Goal: Task Accomplishment & Management: Complete application form

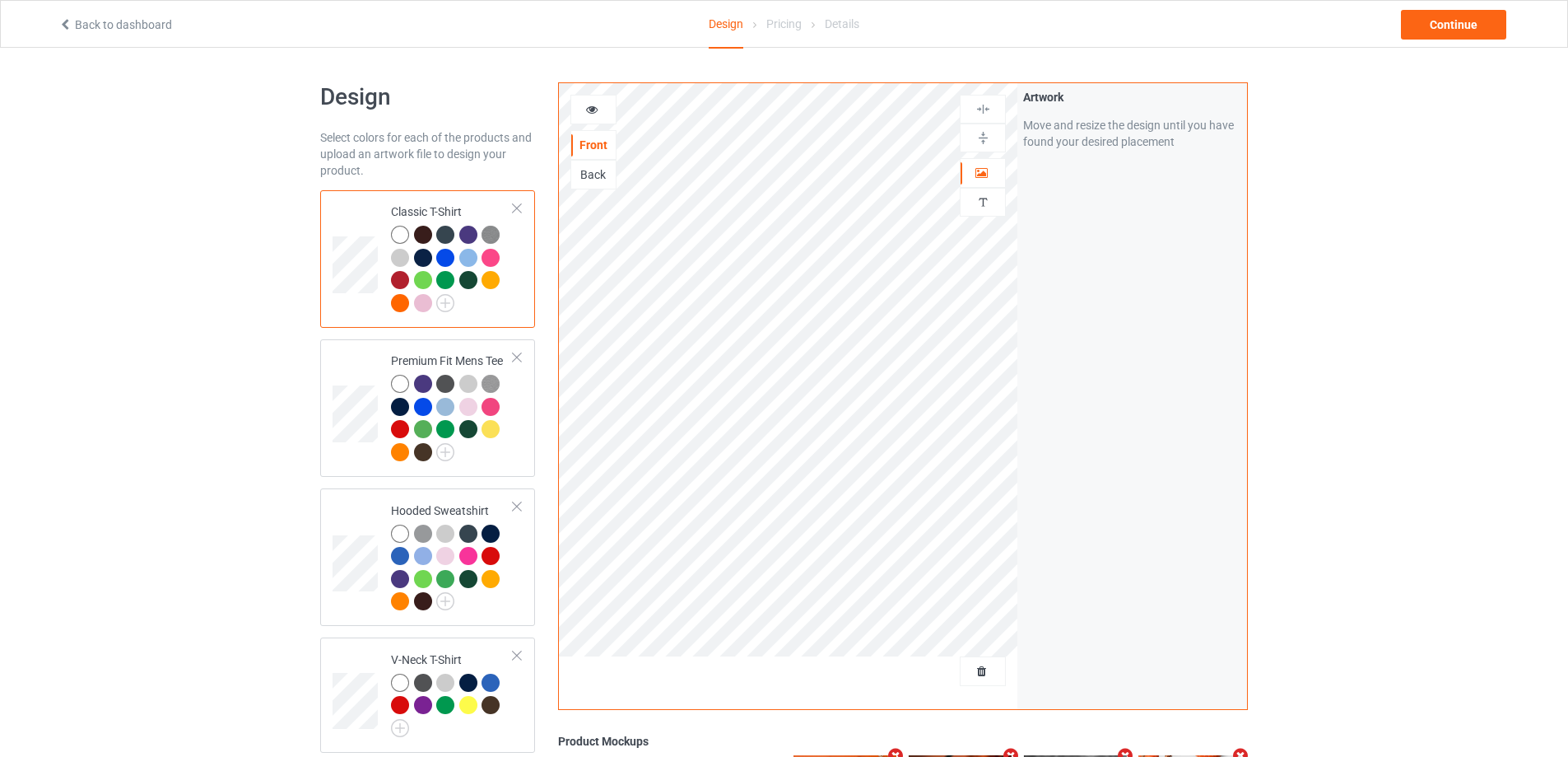
click at [978, 659] on div at bounding box center [983, 671] width 47 height 30
click at [986, 674] on span "Delete all designs" at bounding box center [945, 672] width 87 height 14
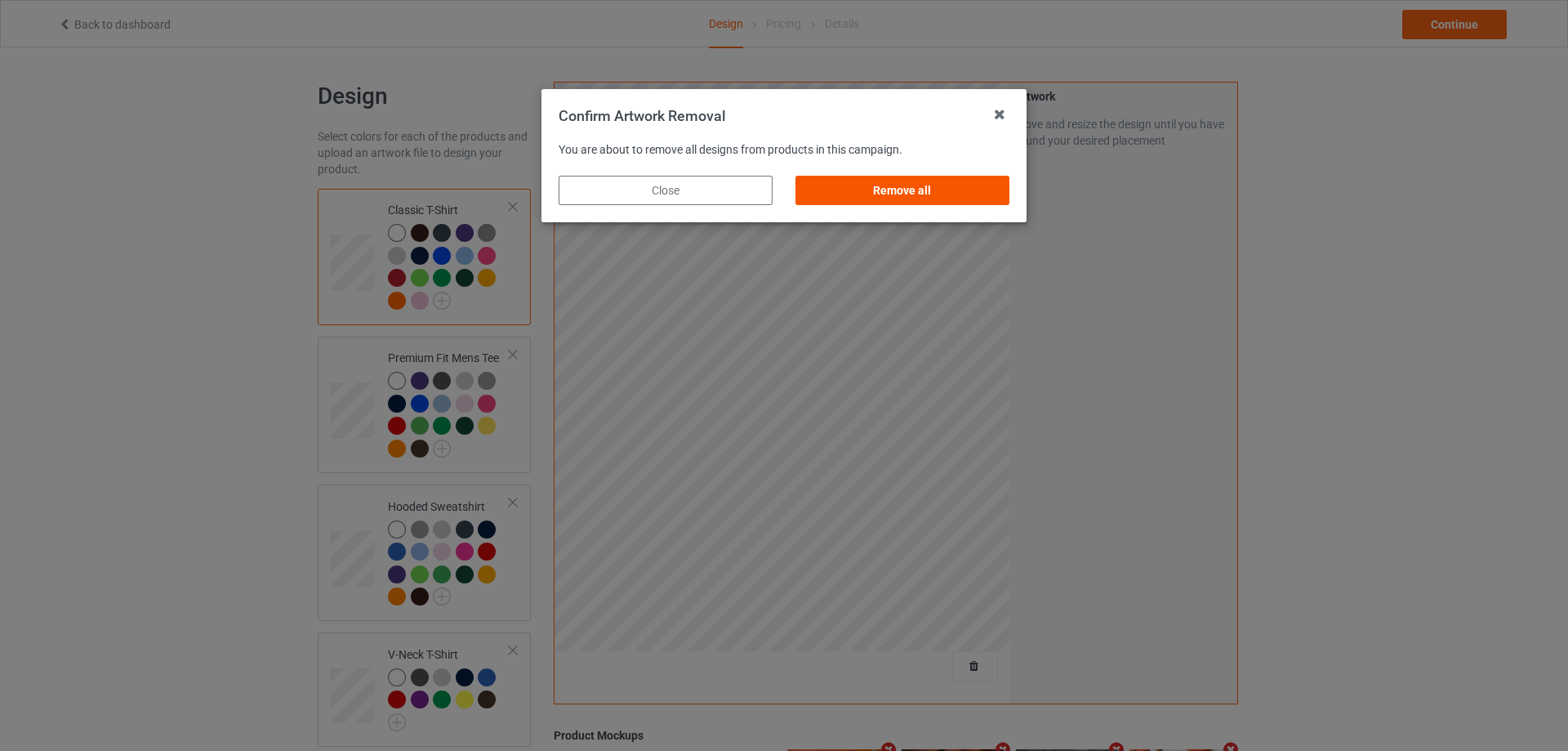
click at [928, 195] on div "Remove all" at bounding box center [902, 190] width 214 height 30
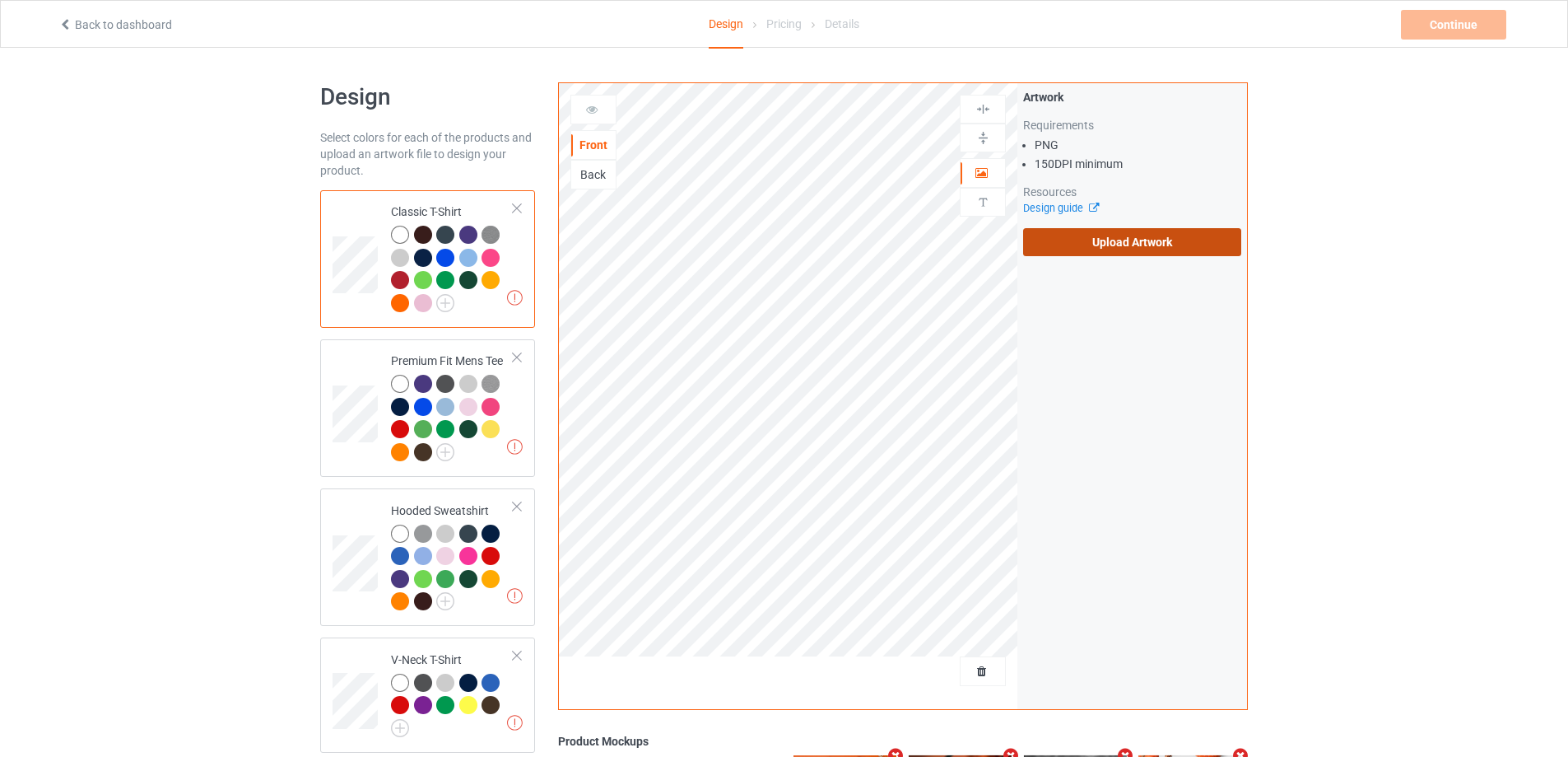
click at [1056, 252] on label "Upload Artwork" at bounding box center [1132, 242] width 218 height 28
click at [0, 0] on input "Upload Artwork" at bounding box center [0, 0] width 0 height 0
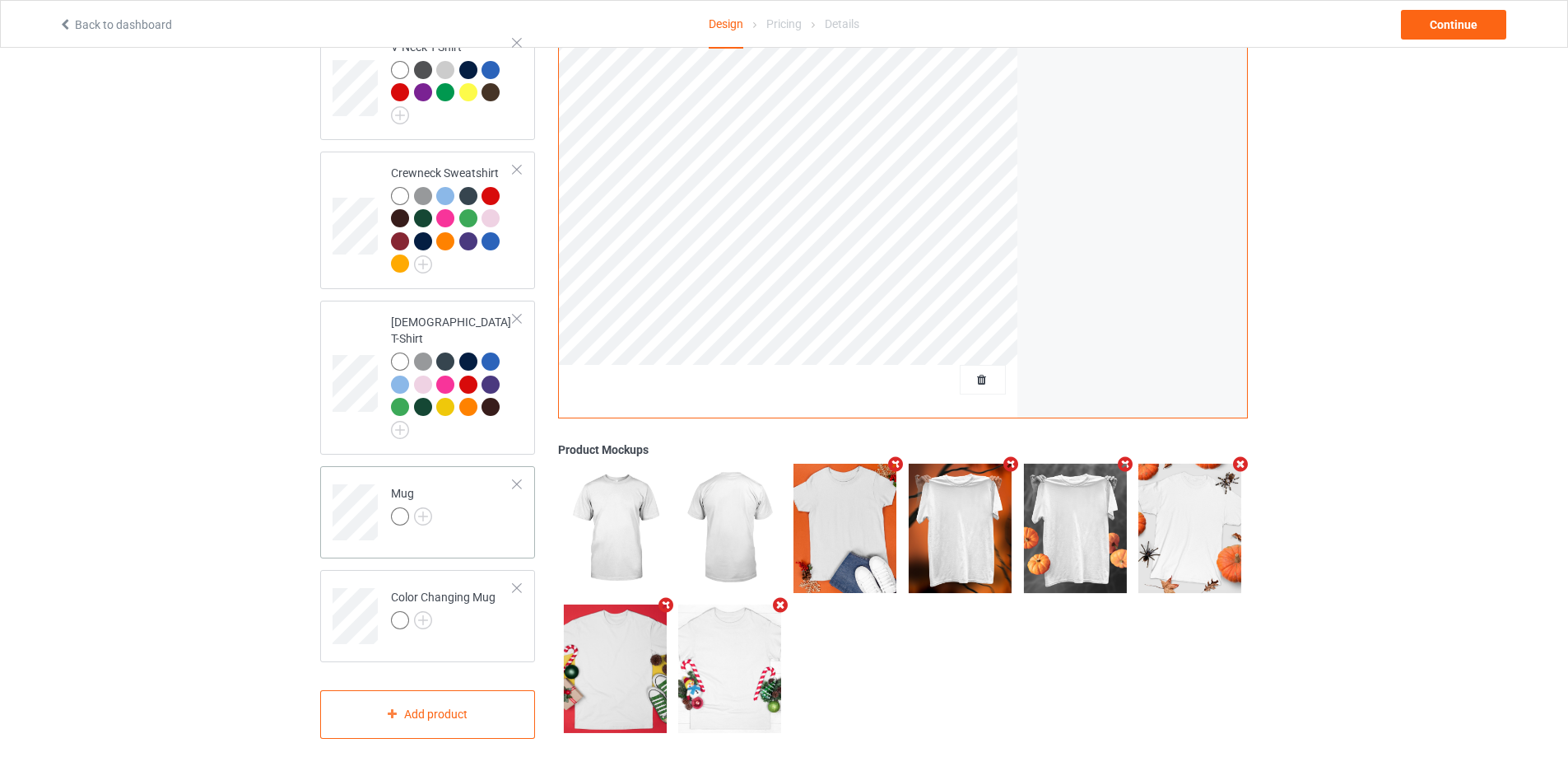
click at [461, 530] on div "Mug" at bounding box center [427, 511] width 214 height 92
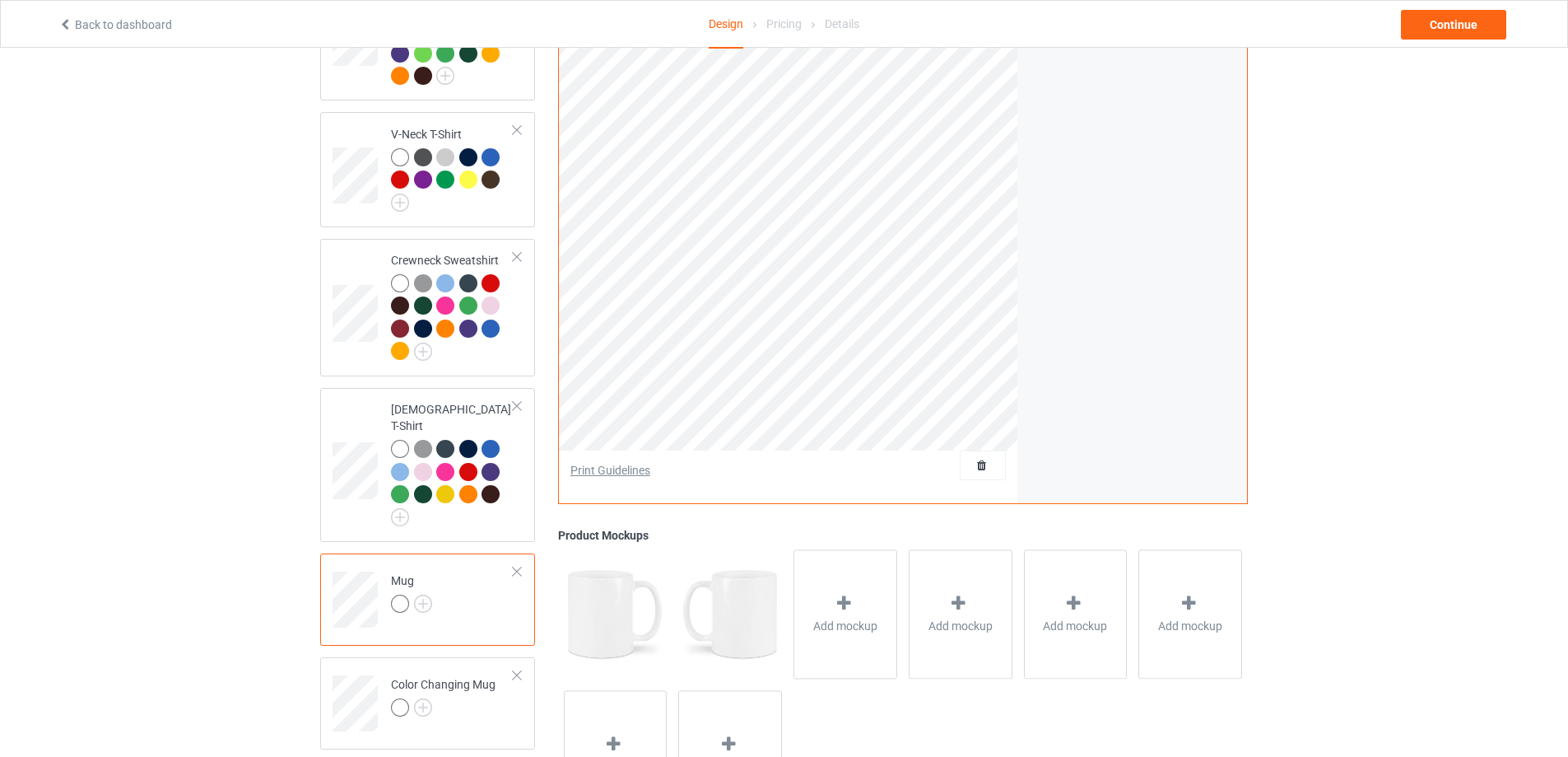
scroll to position [283, 0]
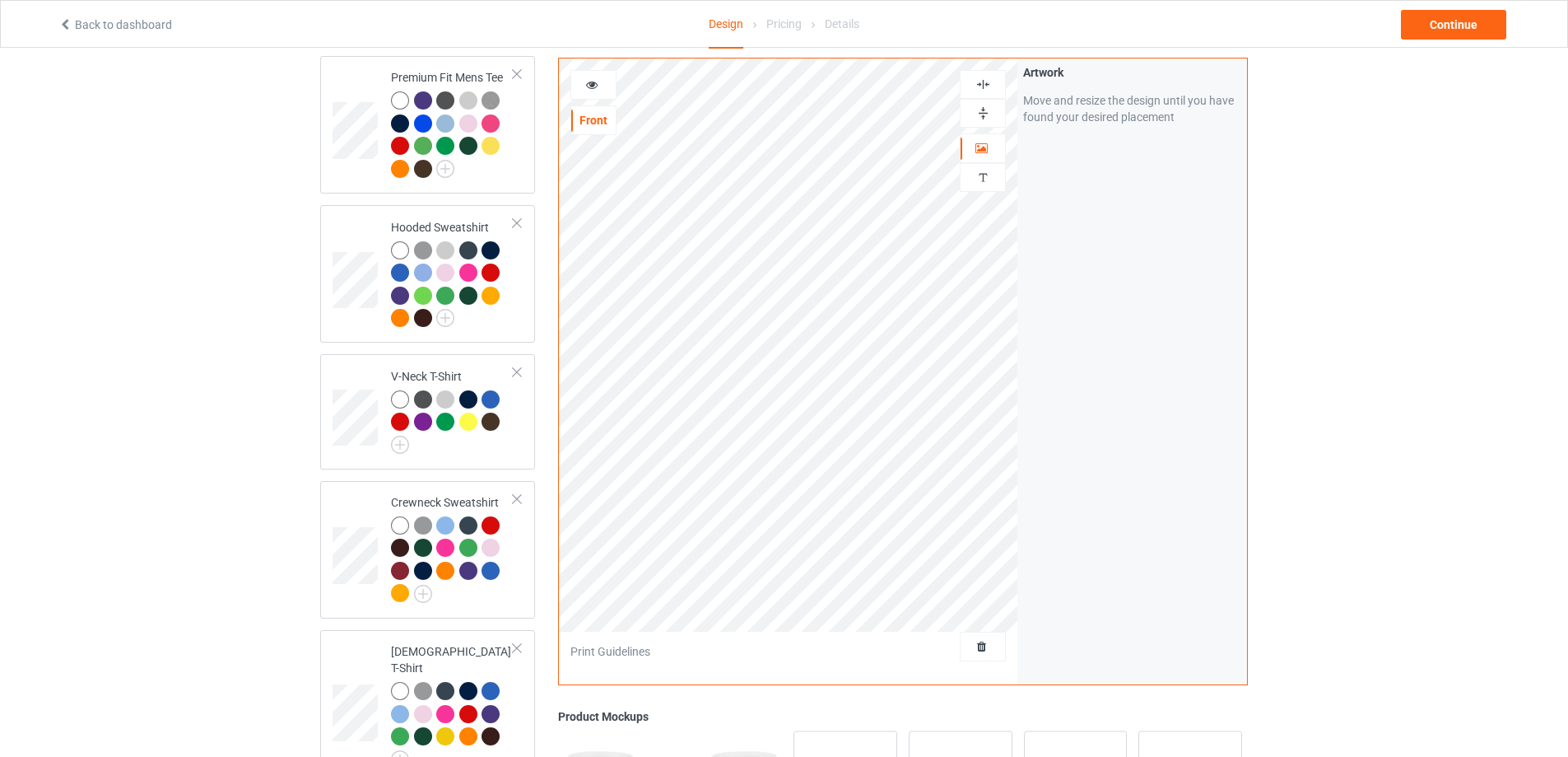
click at [981, 112] on img at bounding box center [983, 114] width 16 height 16
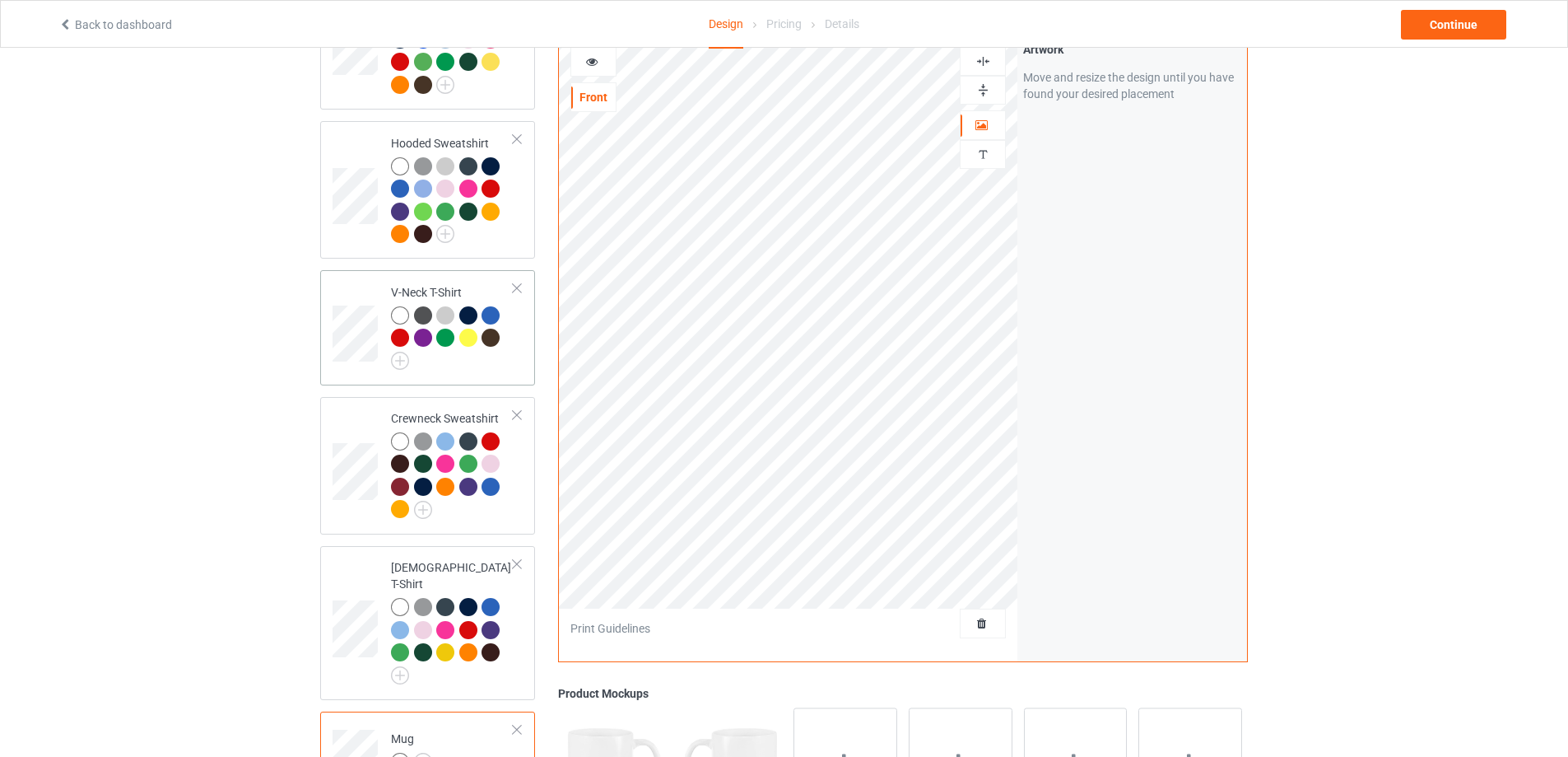
scroll to position [530, 0]
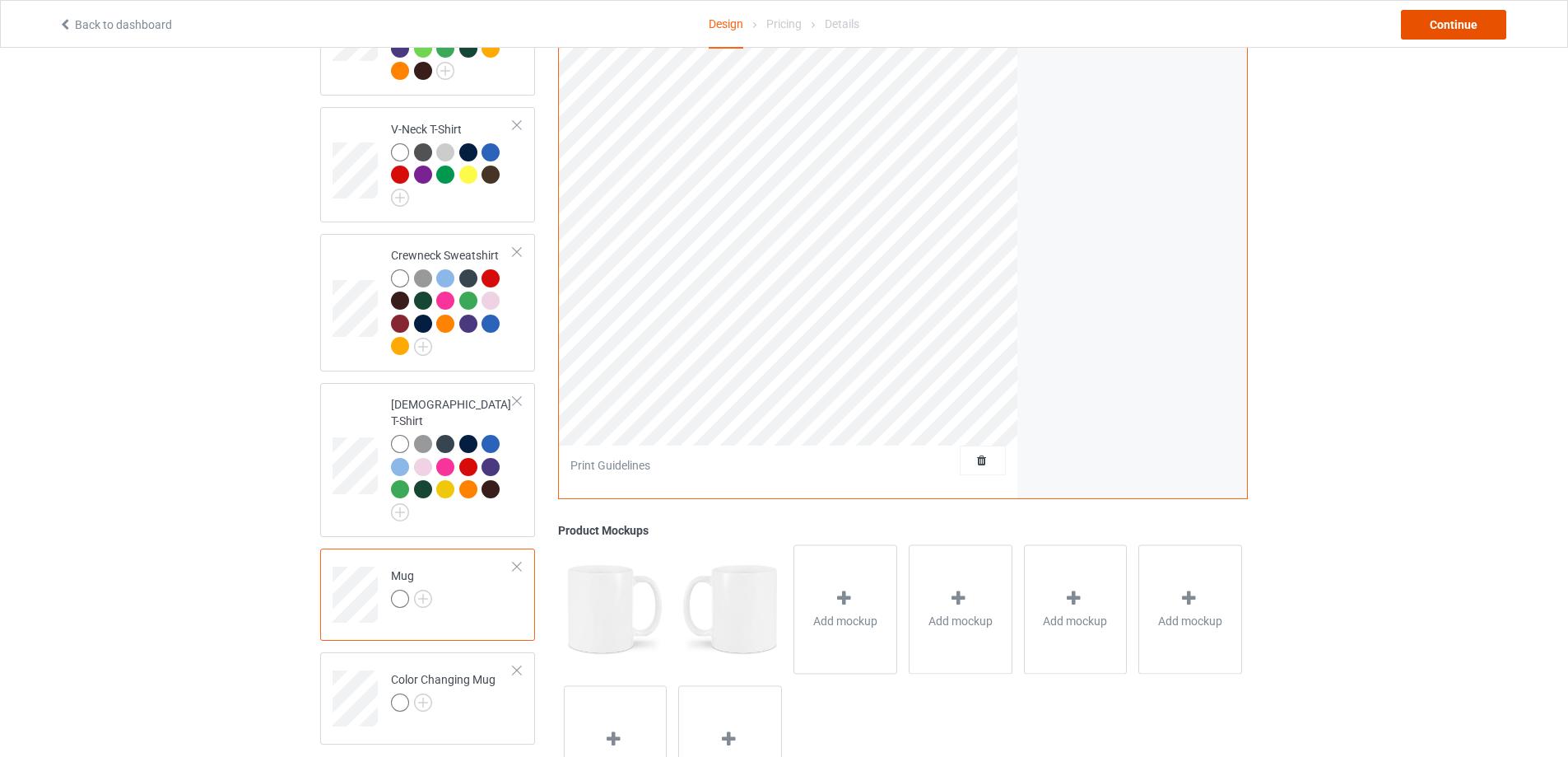
click at [1426, 19] on div "Continue" at bounding box center [1454, 24] width 106 height 30
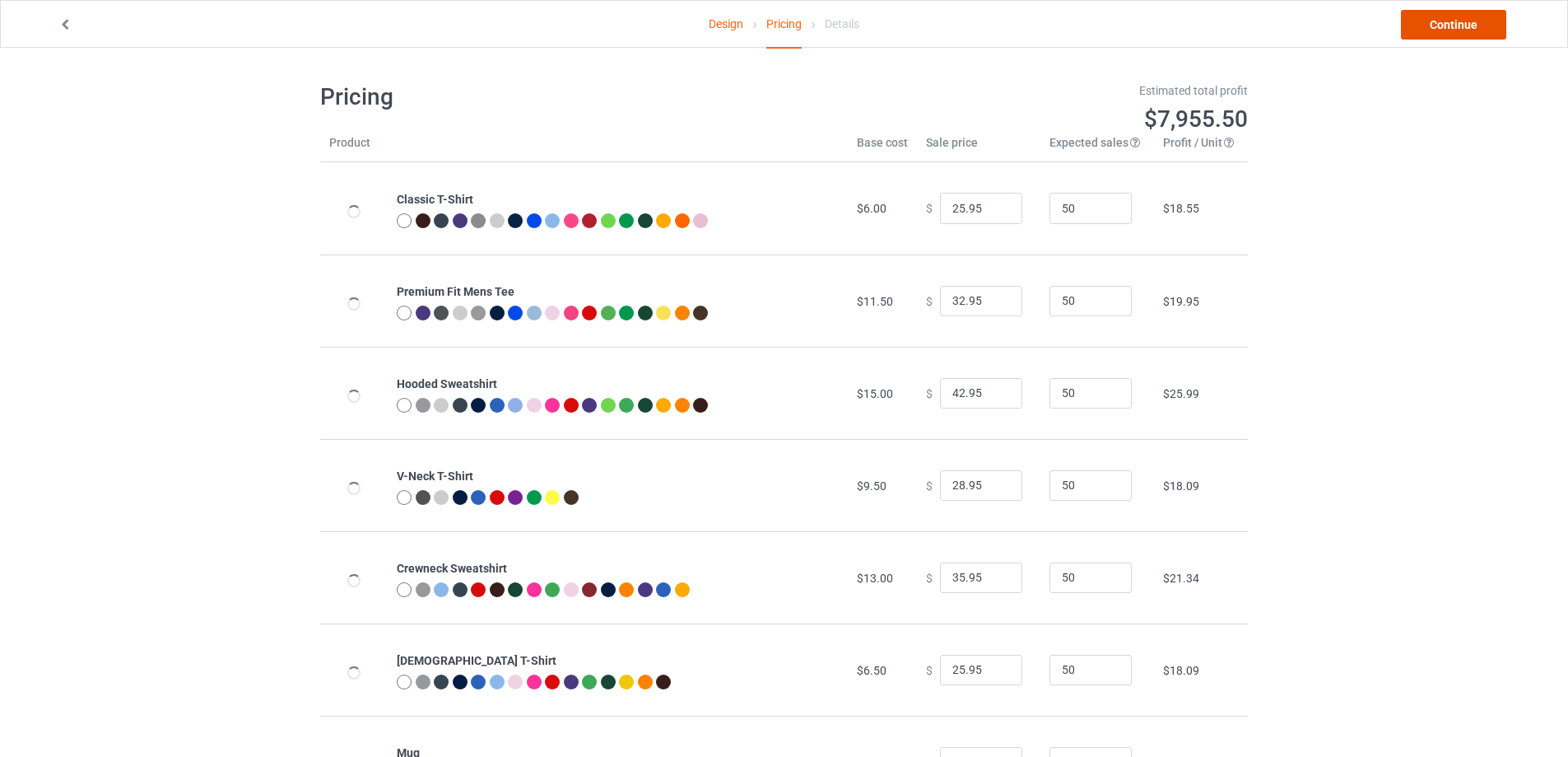
click at [1448, 25] on link "Continue" at bounding box center [1454, 24] width 106 height 30
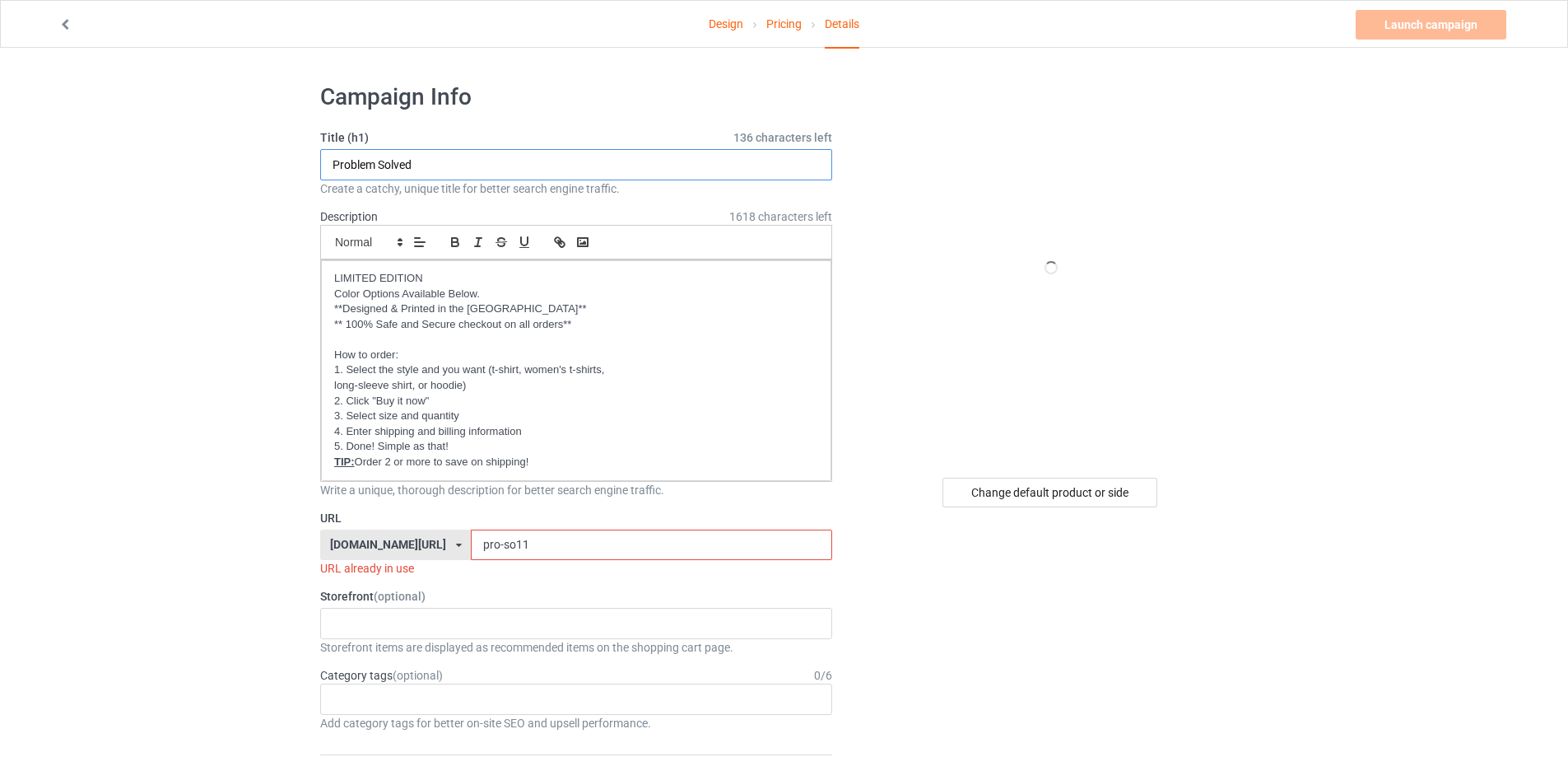
drag, startPoint x: 449, startPoint y: 161, endPoint x: 297, endPoint y: 149, distance: 152.5
click at [361, 166] on input "Meowloween" at bounding box center [576, 165] width 512 height 31
type input "Meow loween"
drag, startPoint x: 520, startPoint y: 547, endPoint x: 400, endPoint y: 551, distance: 120.1
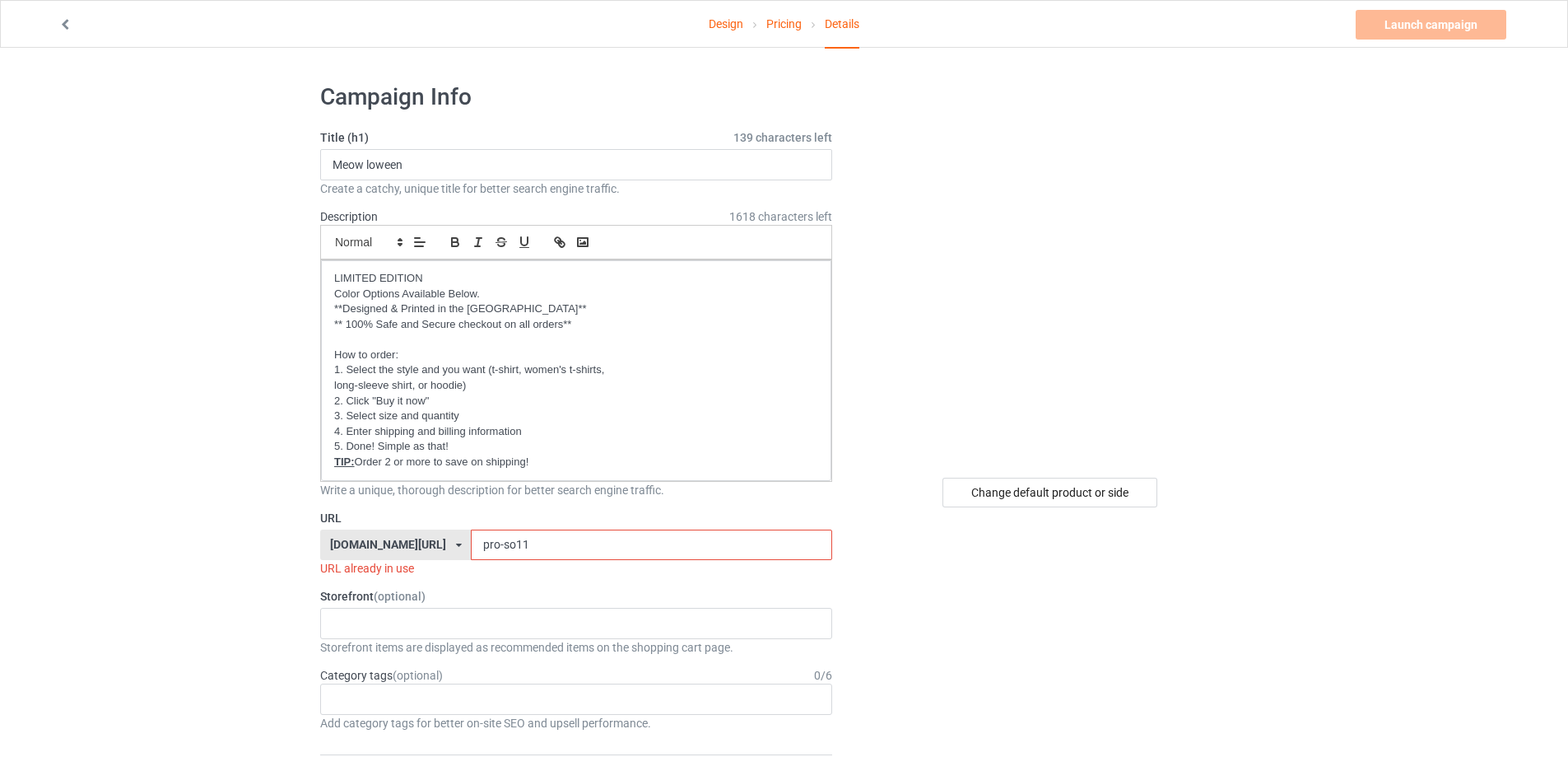
click at [400, 551] on div "[DOMAIN_NAME][URL] [DOMAIN_NAME][URL] [DOMAIN_NAME][URL] [DOMAIN_NAME][URL] [DO…" at bounding box center [576, 545] width 512 height 31
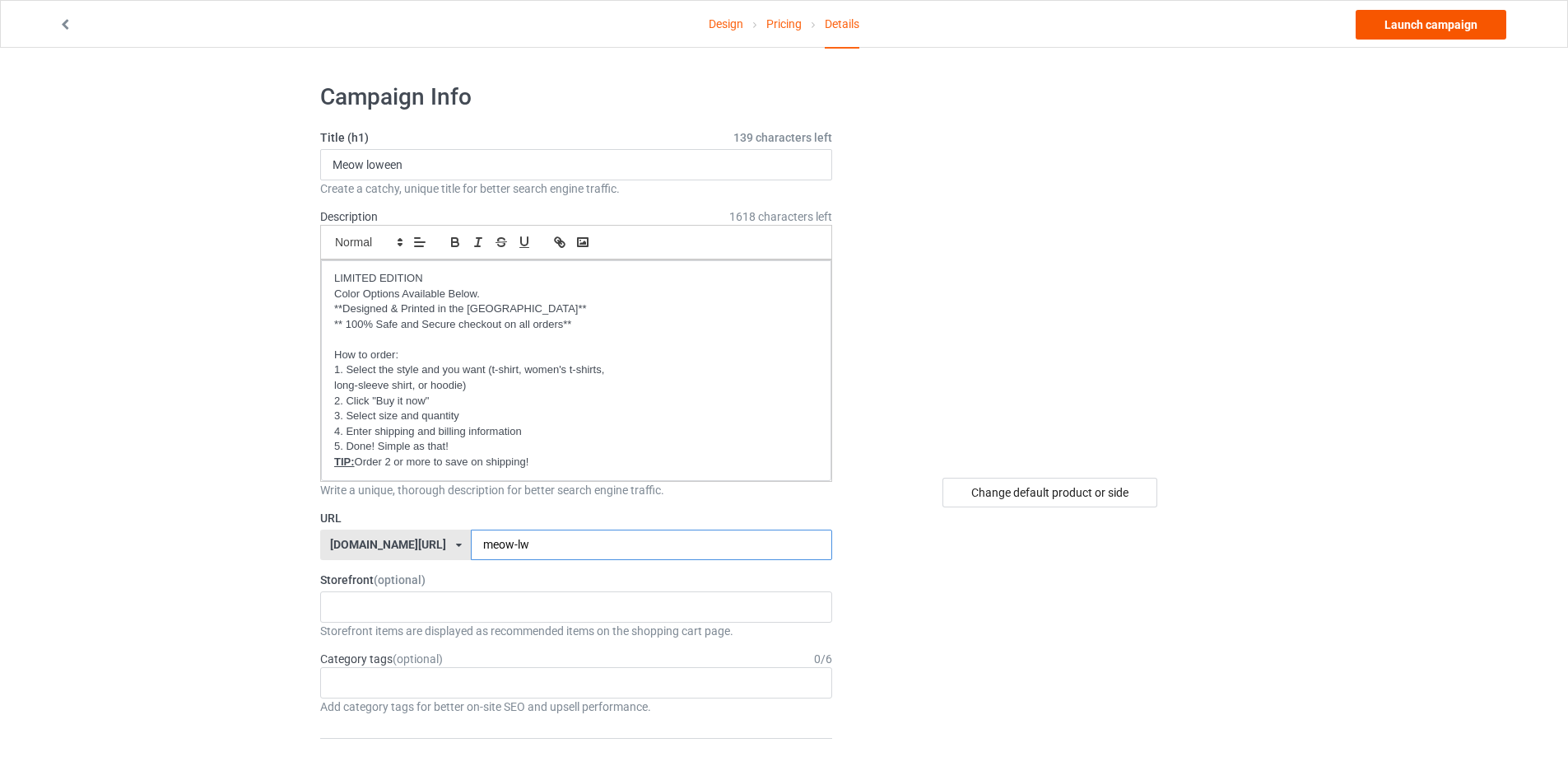
type input "meow-lw"
click at [1458, 21] on link "Launch campaign" at bounding box center [1430, 24] width 150 height 30
